Goal: Task Accomplishment & Management: Use online tool/utility

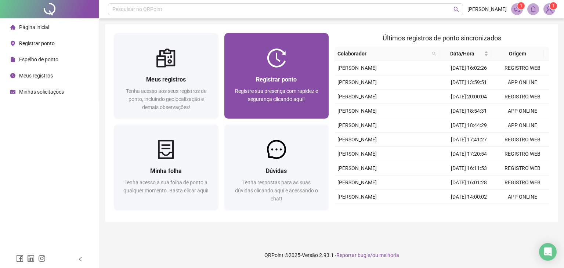
drag, startPoint x: 0, startPoint y: 0, endPoint x: 283, endPoint y: 66, distance: 291.0
click at [283, 66] on img at bounding box center [276, 57] width 19 height 19
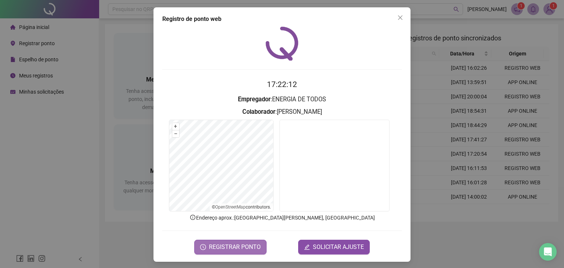
click at [248, 246] on span "REGISTRAR PONTO" at bounding box center [235, 247] width 52 height 9
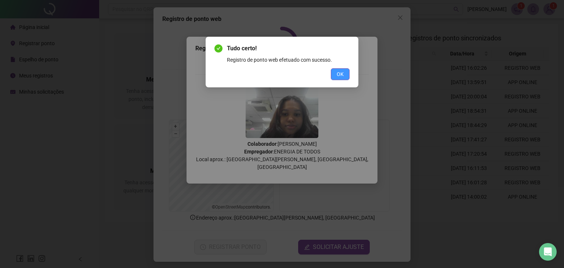
click at [339, 77] on span "OK" at bounding box center [340, 74] width 7 height 8
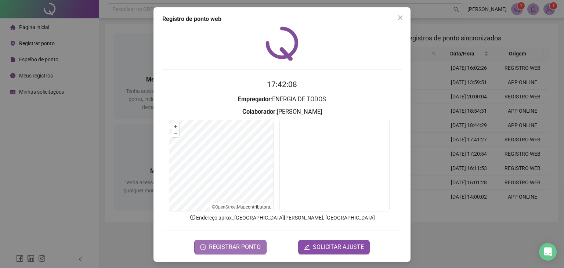
click at [236, 249] on span "REGISTRAR PONTO" at bounding box center [235, 247] width 52 height 9
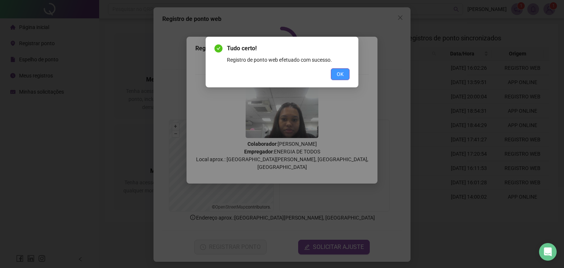
click at [342, 73] on span "OK" at bounding box center [340, 74] width 7 height 8
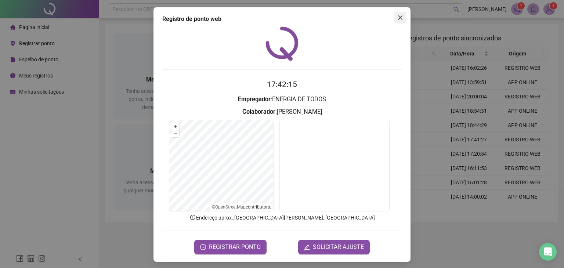
click at [399, 17] on icon "close" at bounding box center [400, 18] width 6 height 6
